Goal: Task Accomplishment & Management: Use online tool/utility

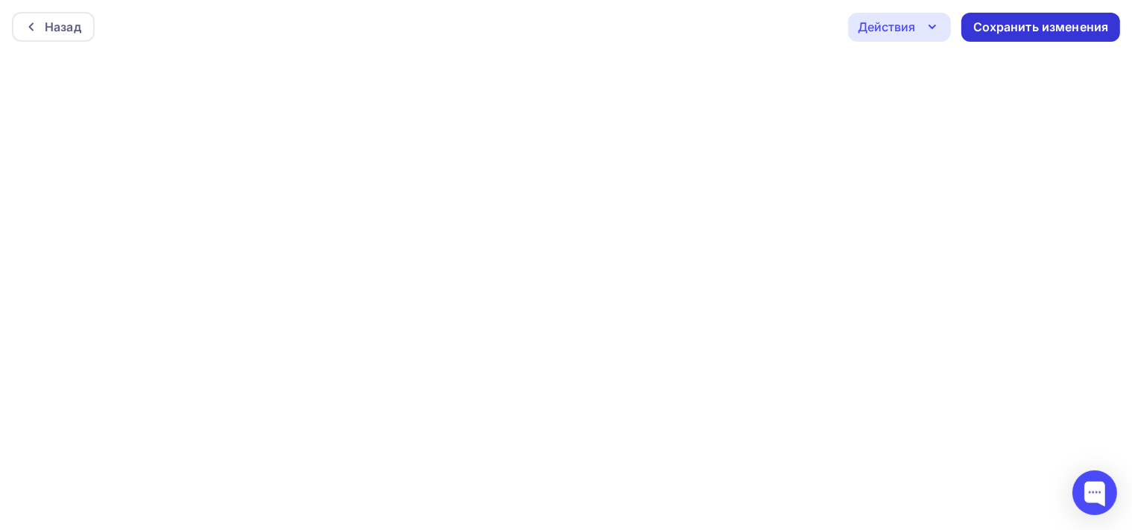
click at [997, 28] on div "Сохранить изменения" at bounding box center [1041, 27] width 136 height 17
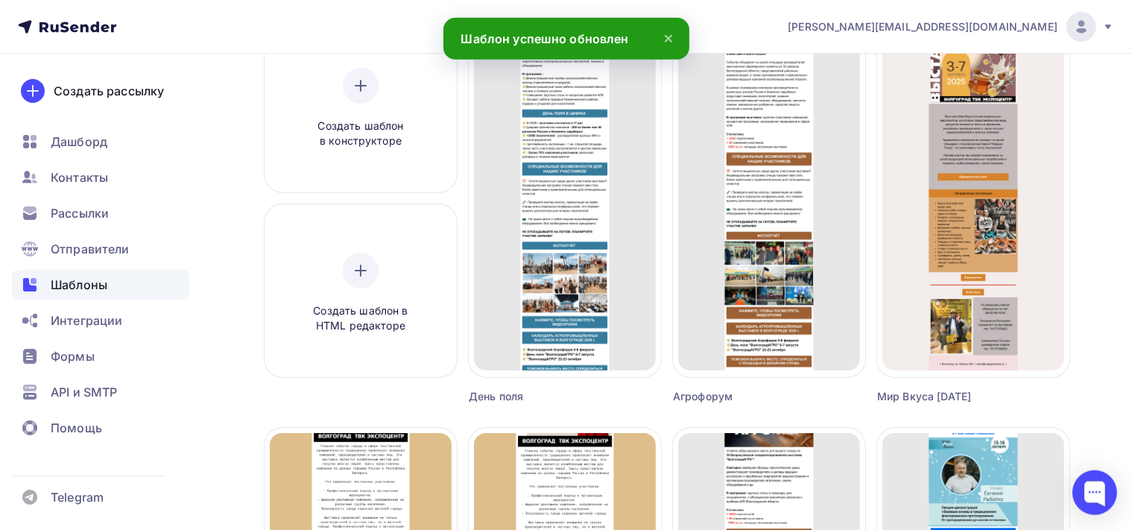
scroll to position [157, 0]
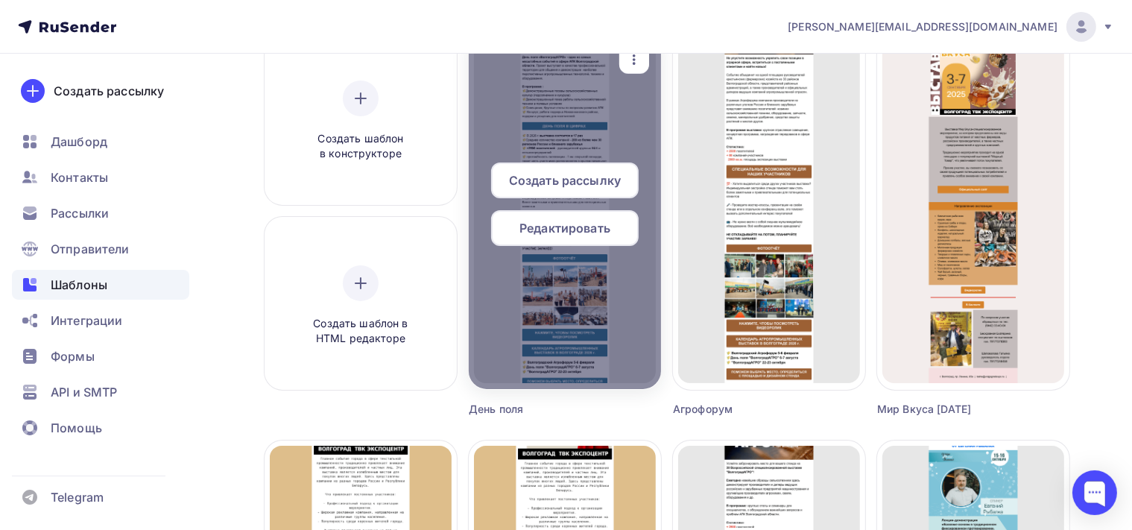
click at [580, 219] on div "Редактировать" at bounding box center [565, 228] width 148 height 36
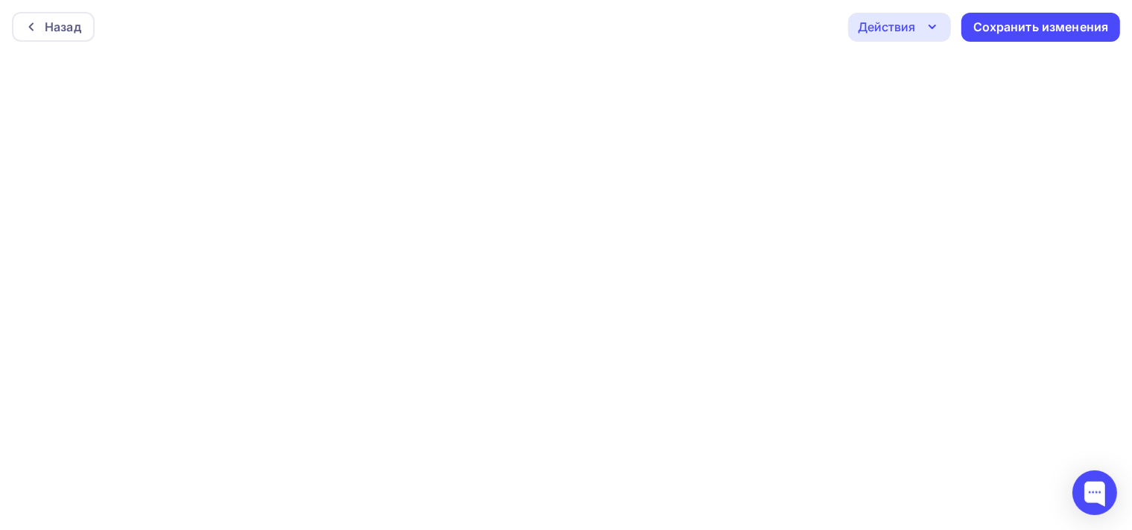
click at [931, 16] on div "Действия" at bounding box center [899, 27] width 103 height 29
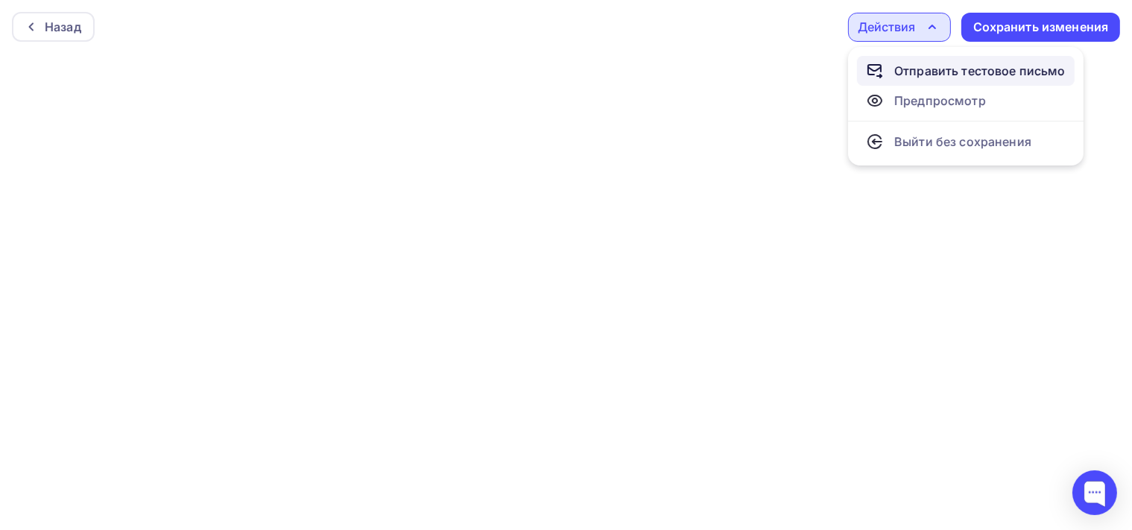
click at [939, 70] on div "Отправить тестовое письмо" at bounding box center [979, 71] width 171 height 18
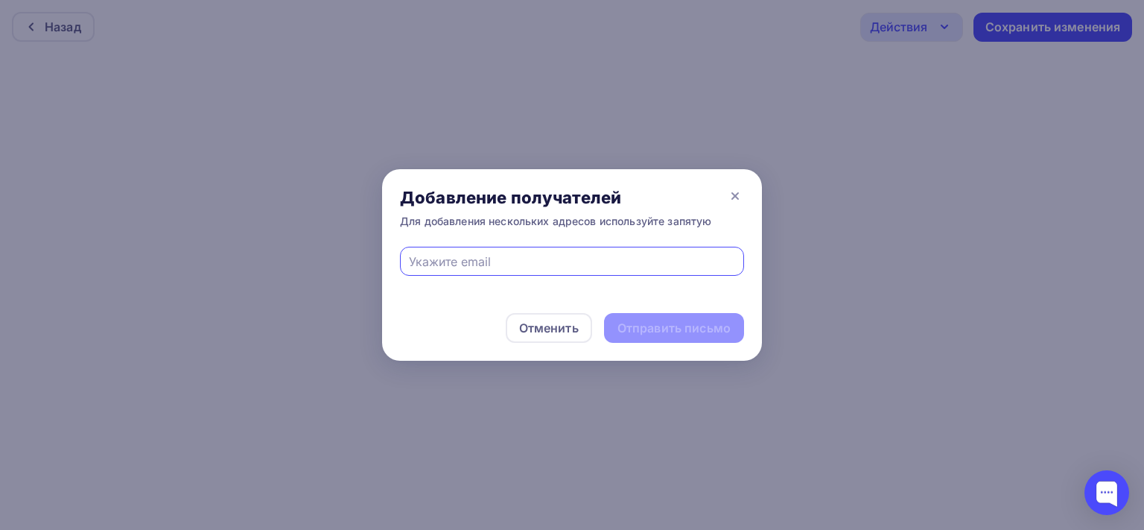
click at [526, 267] on input "text" at bounding box center [572, 262] width 327 height 18
click at [730, 198] on icon at bounding box center [735, 196] width 18 height 18
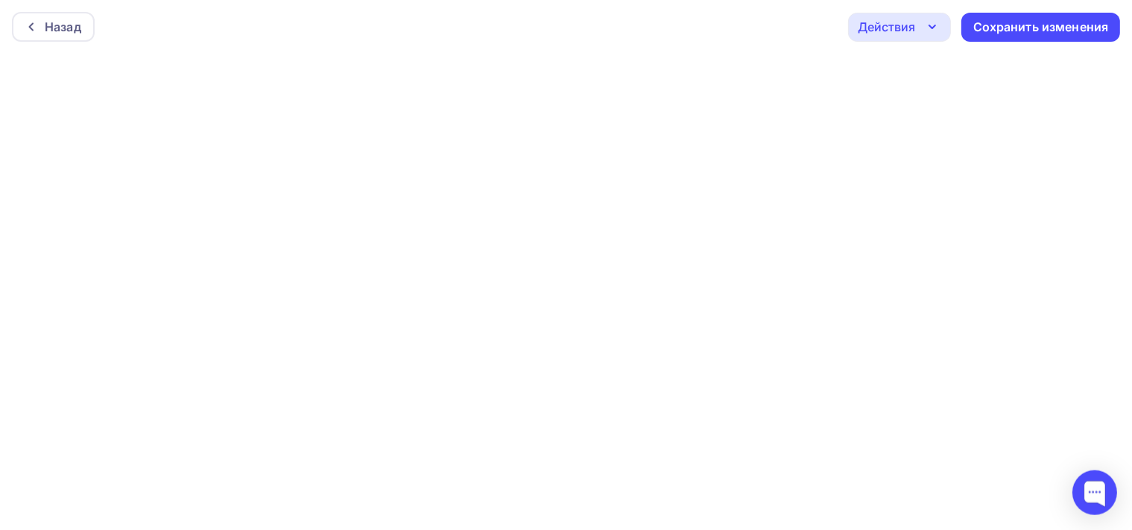
scroll to position [3, 0]
click at [895, 11] on div "Действия" at bounding box center [899, 24] width 103 height 29
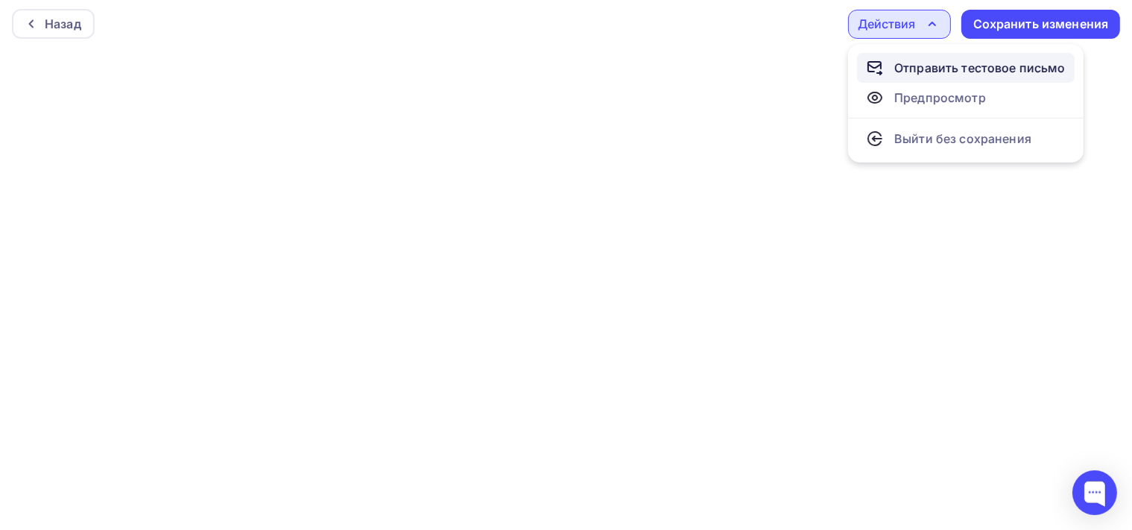
click at [917, 66] on div "Отправить тестовое письмо" at bounding box center [979, 68] width 171 height 18
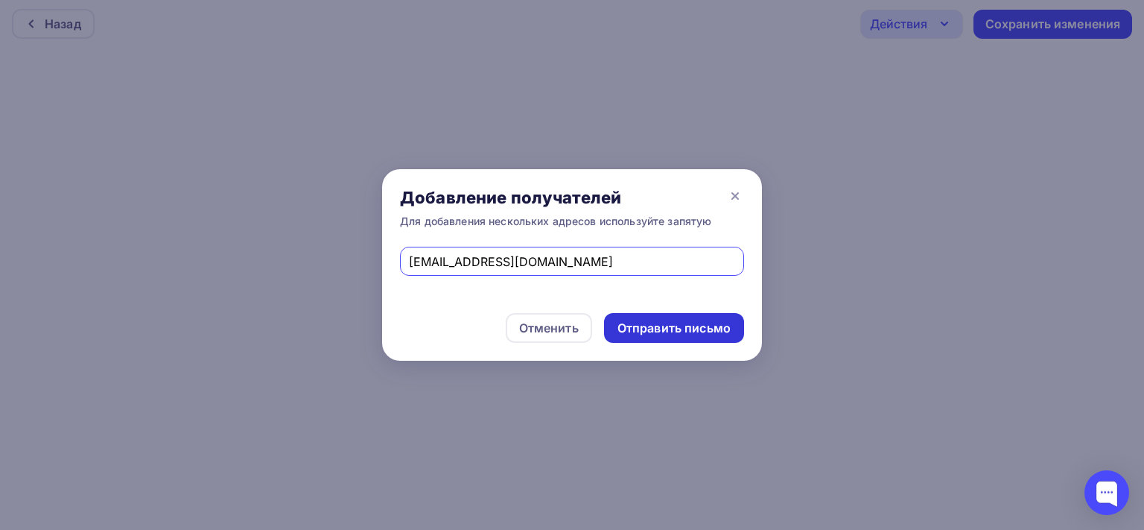
type input "[EMAIL_ADDRESS][DOMAIN_NAME]"
click at [705, 324] on div "Отправить письмо" at bounding box center [674, 328] width 113 height 17
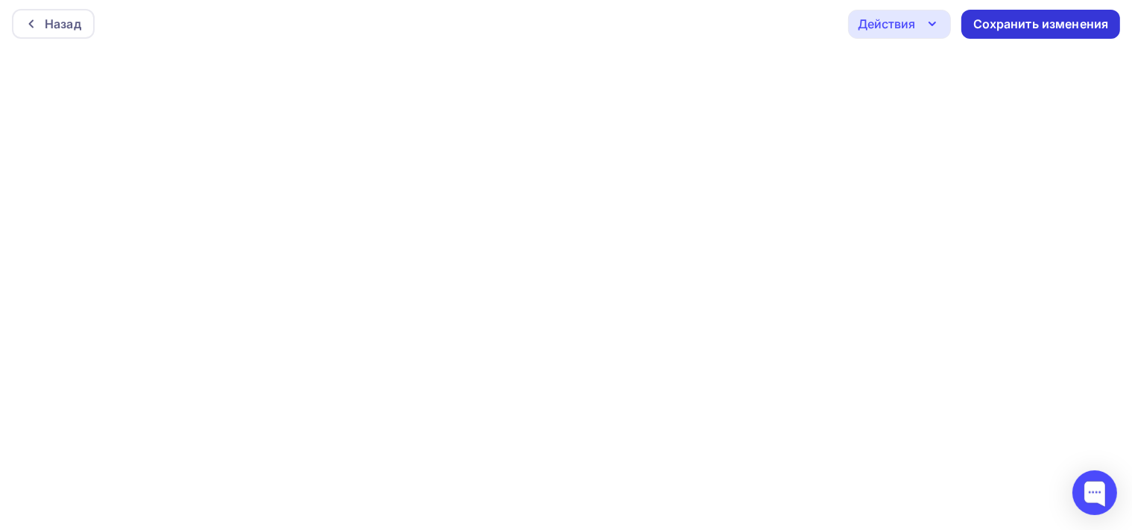
click at [988, 25] on div "Сохранить изменения" at bounding box center [1041, 24] width 136 height 17
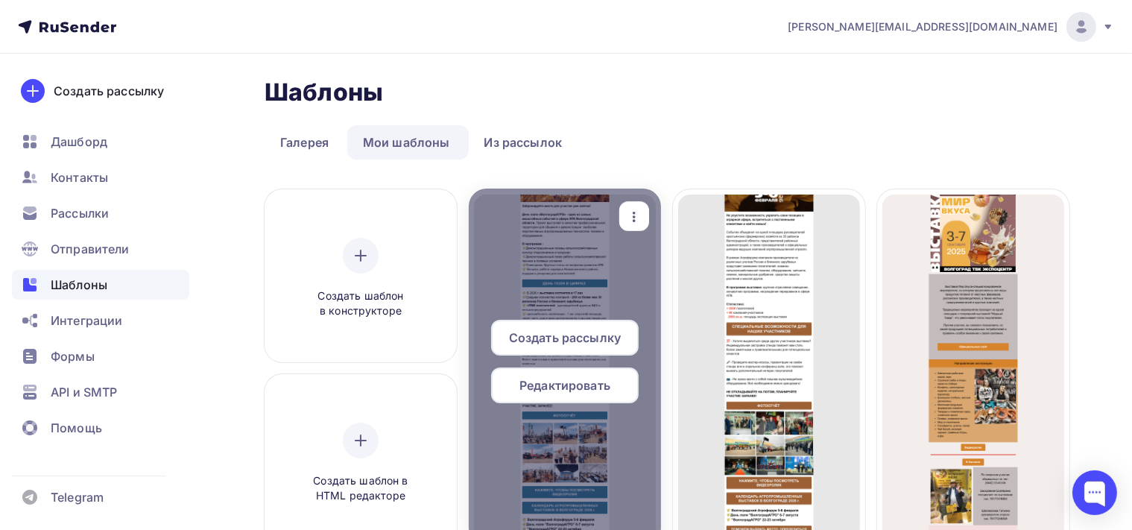
click at [598, 395] on div "Редактировать" at bounding box center [565, 385] width 148 height 36
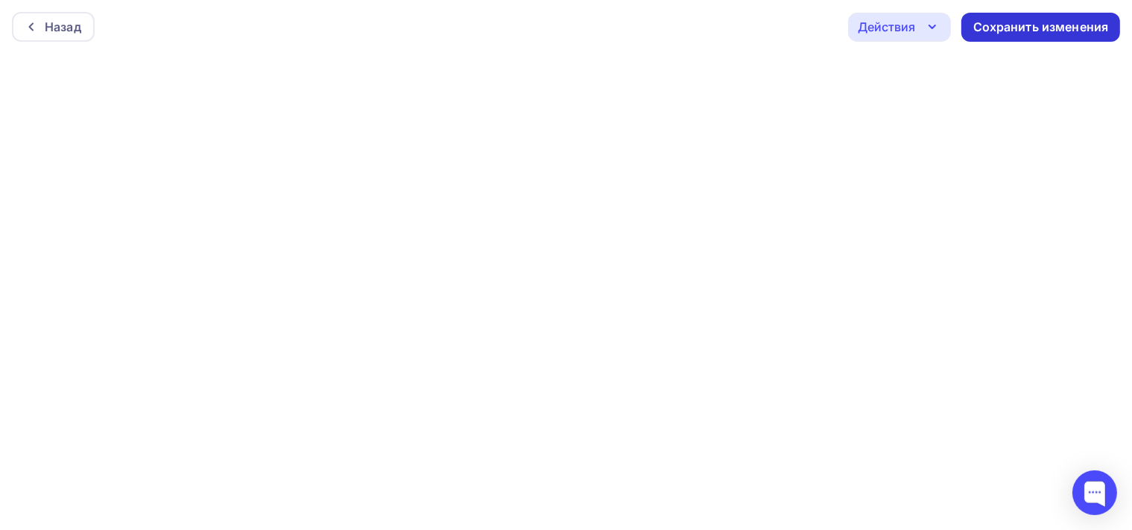
click at [1080, 31] on div "Сохранить изменения" at bounding box center [1041, 27] width 136 height 17
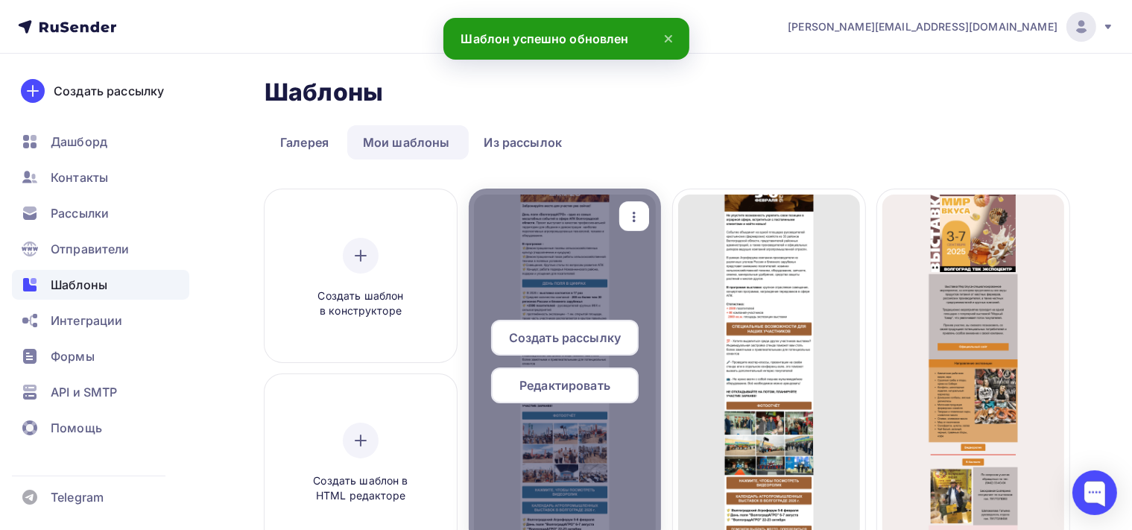
scroll to position [78, 0]
